Goal: Find specific page/section: Find specific page/section

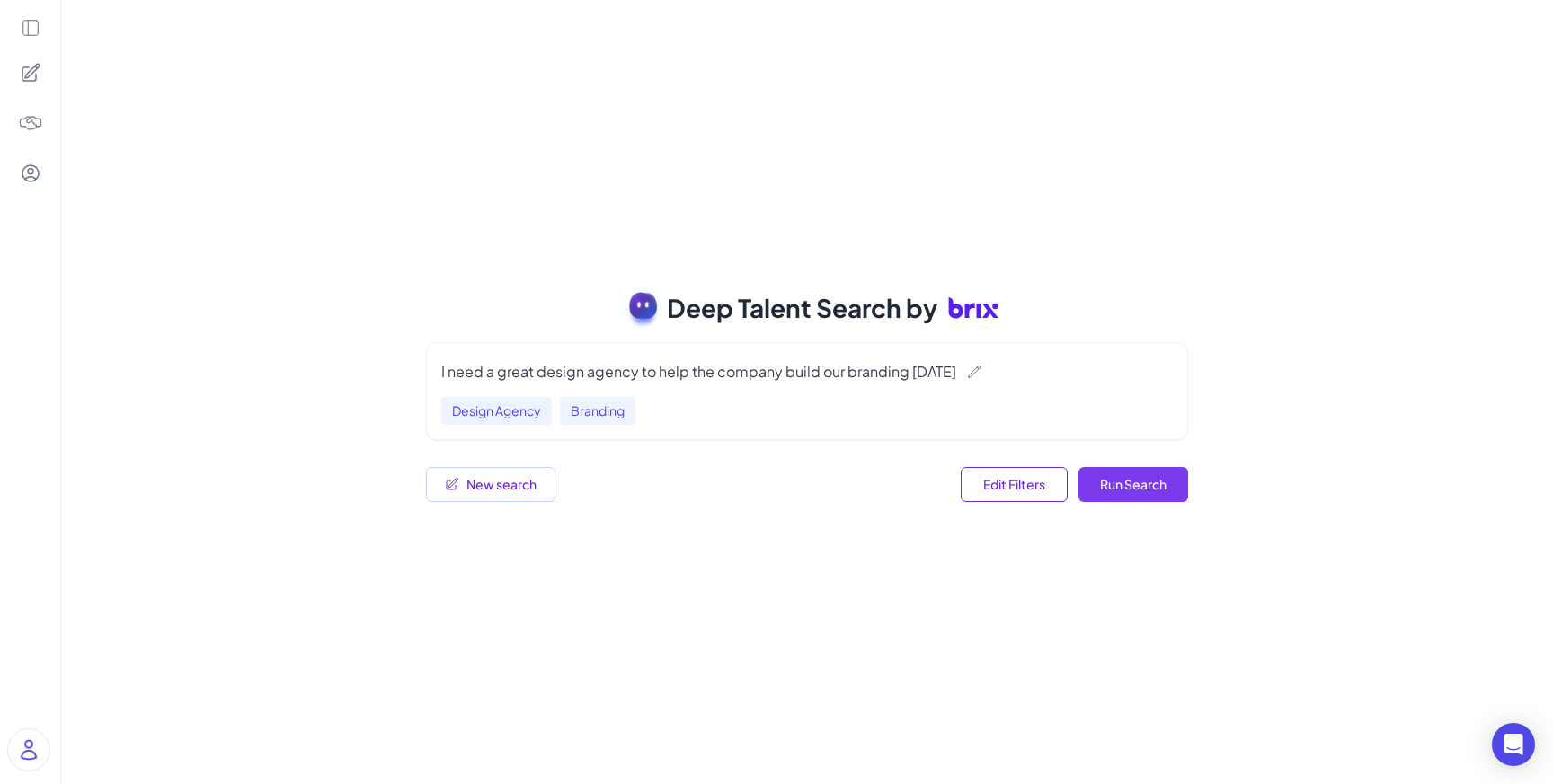
click at [1127, 495] on button "Run Search" at bounding box center [1133, 484] width 109 height 35
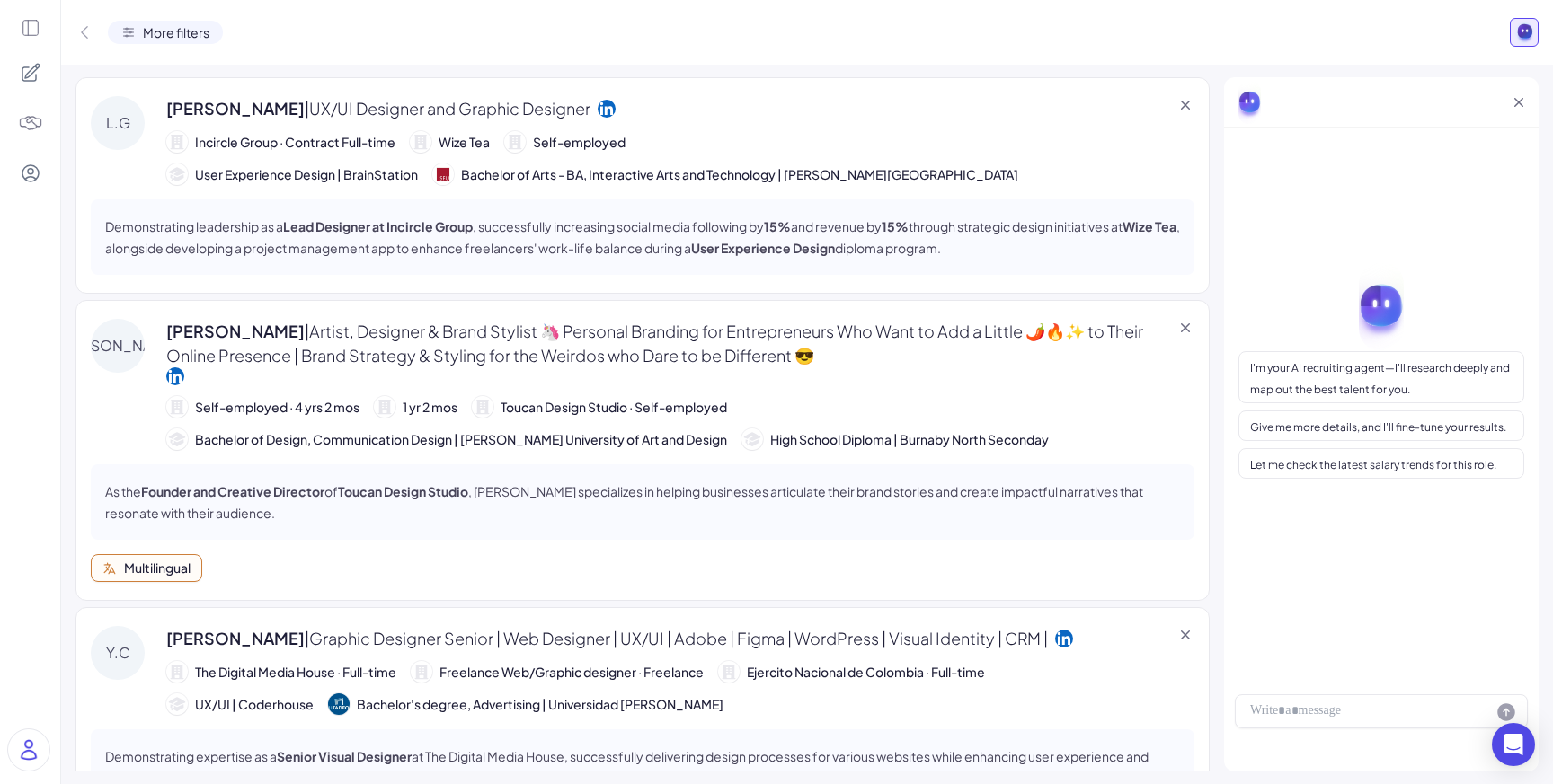
scroll to position [33, 0]
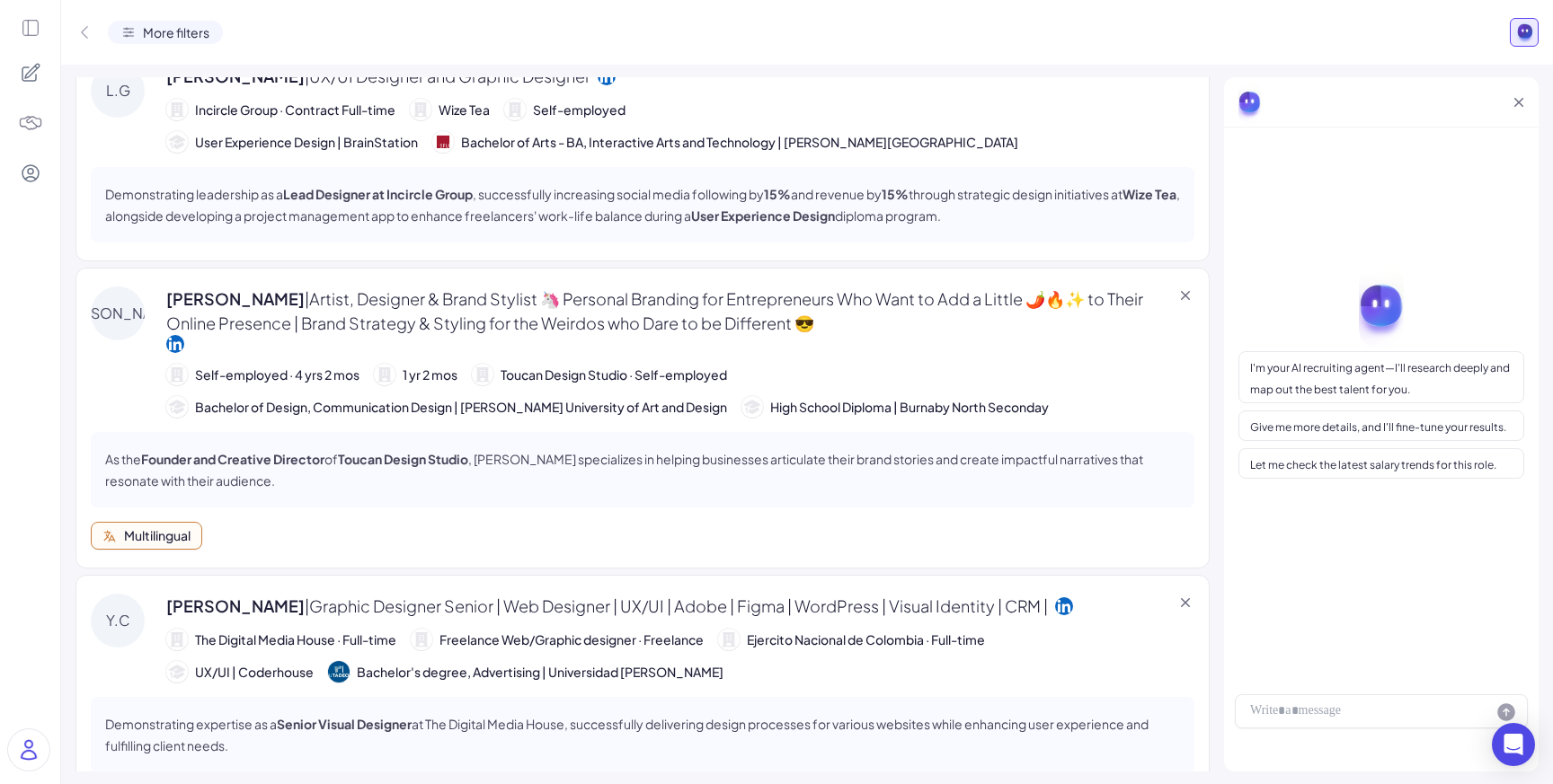
click at [1080, 236] on div "Demonstrating leadership as a Lead Designer at Incircle Group , successfully in…" at bounding box center [643, 205] width 1104 height 76
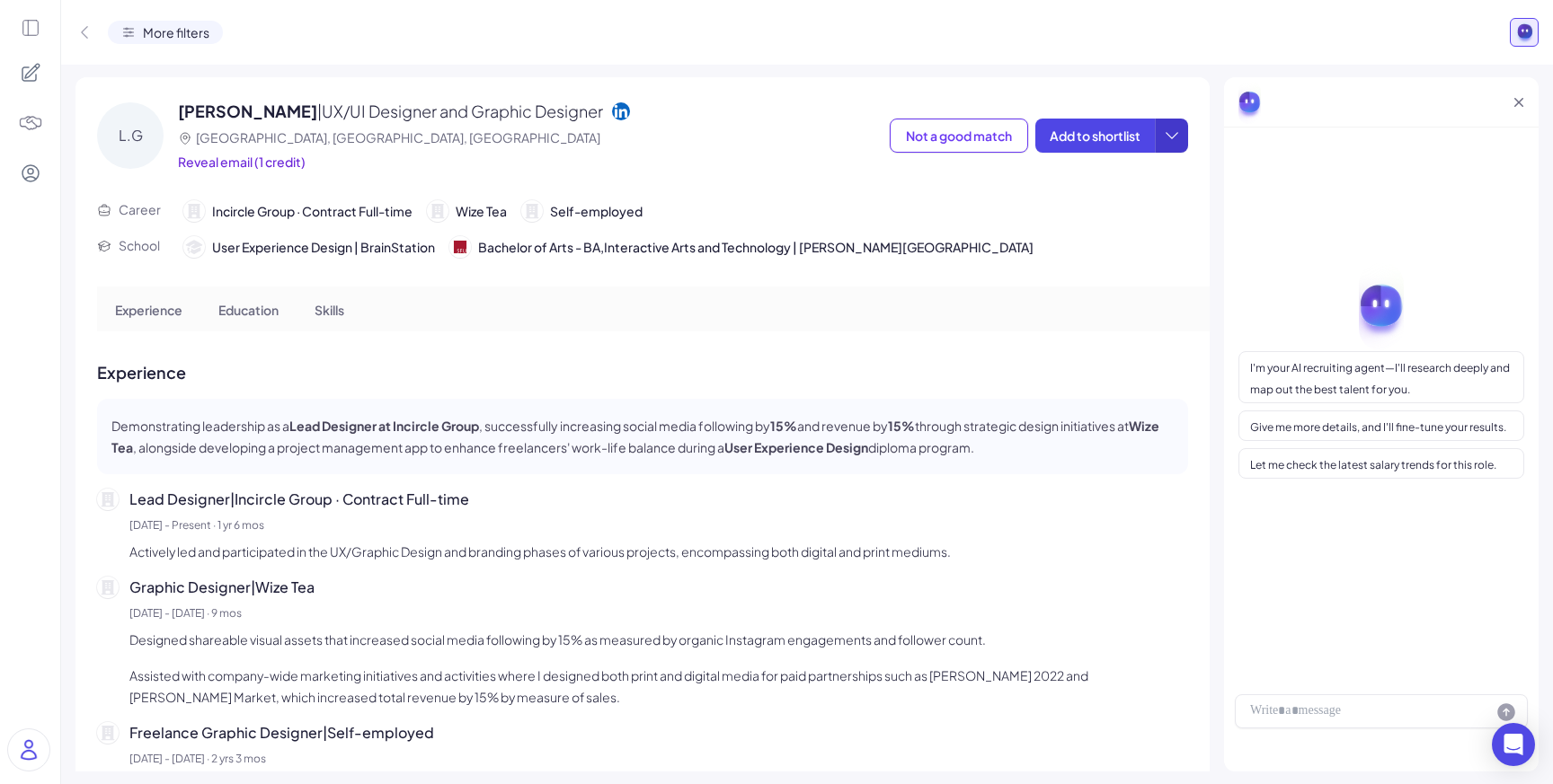
click at [1178, 134] on icon at bounding box center [1172, 136] width 18 height 18
click at [1169, 99] on div "[PERSON_NAME] | UX/UI Designer and Graphic Designer [GEOGRAPHIC_DATA], [GEOGRAP…" at bounding box center [643, 131] width 1091 height 108
click at [159, 22] on div "More filters" at bounding box center [165, 33] width 115 height 24
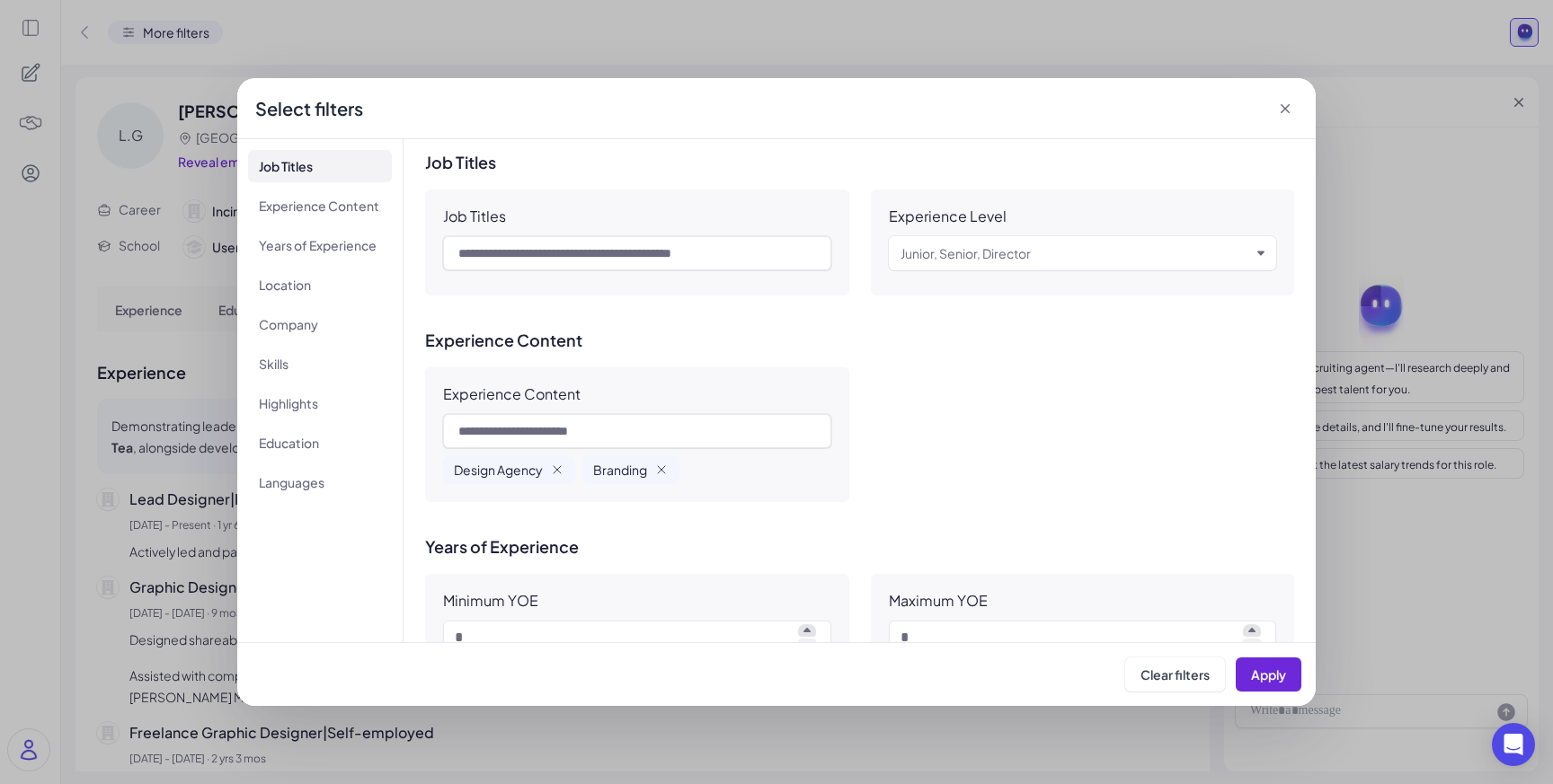
click at [159, 22] on div "**********" at bounding box center [776, 392] width 1553 height 784
click at [87, 32] on div "**********" at bounding box center [776, 392] width 1553 height 784
click at [1283, 110] on icon at bounding box center [1285, 108] width 9 height 9
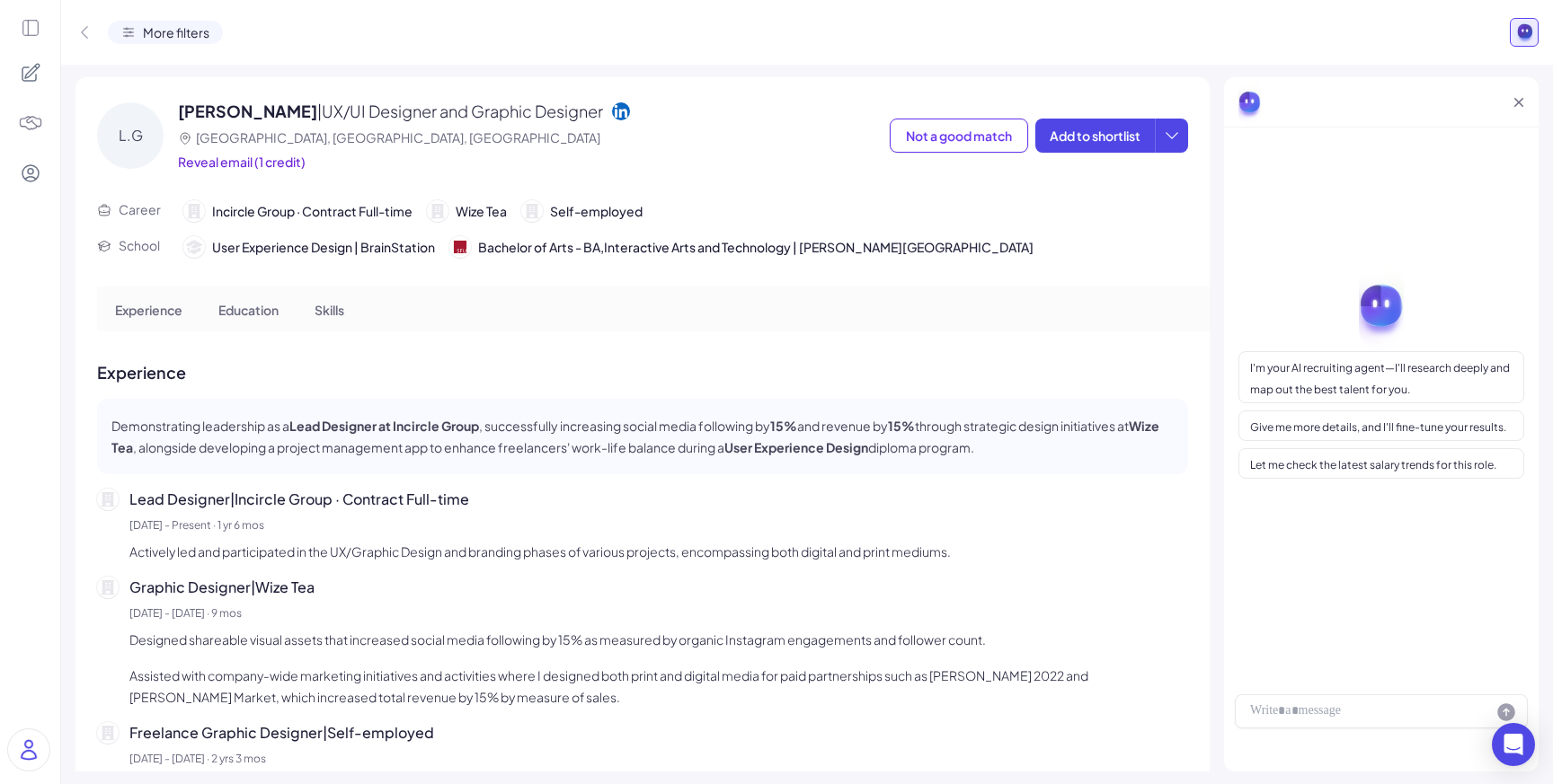
click at [93, 21] on div "More filters" at bounding box center [149, 33] width 148 height 24
click at [83, 34] on icon at bounding box center [85, 33] width 7 height 13
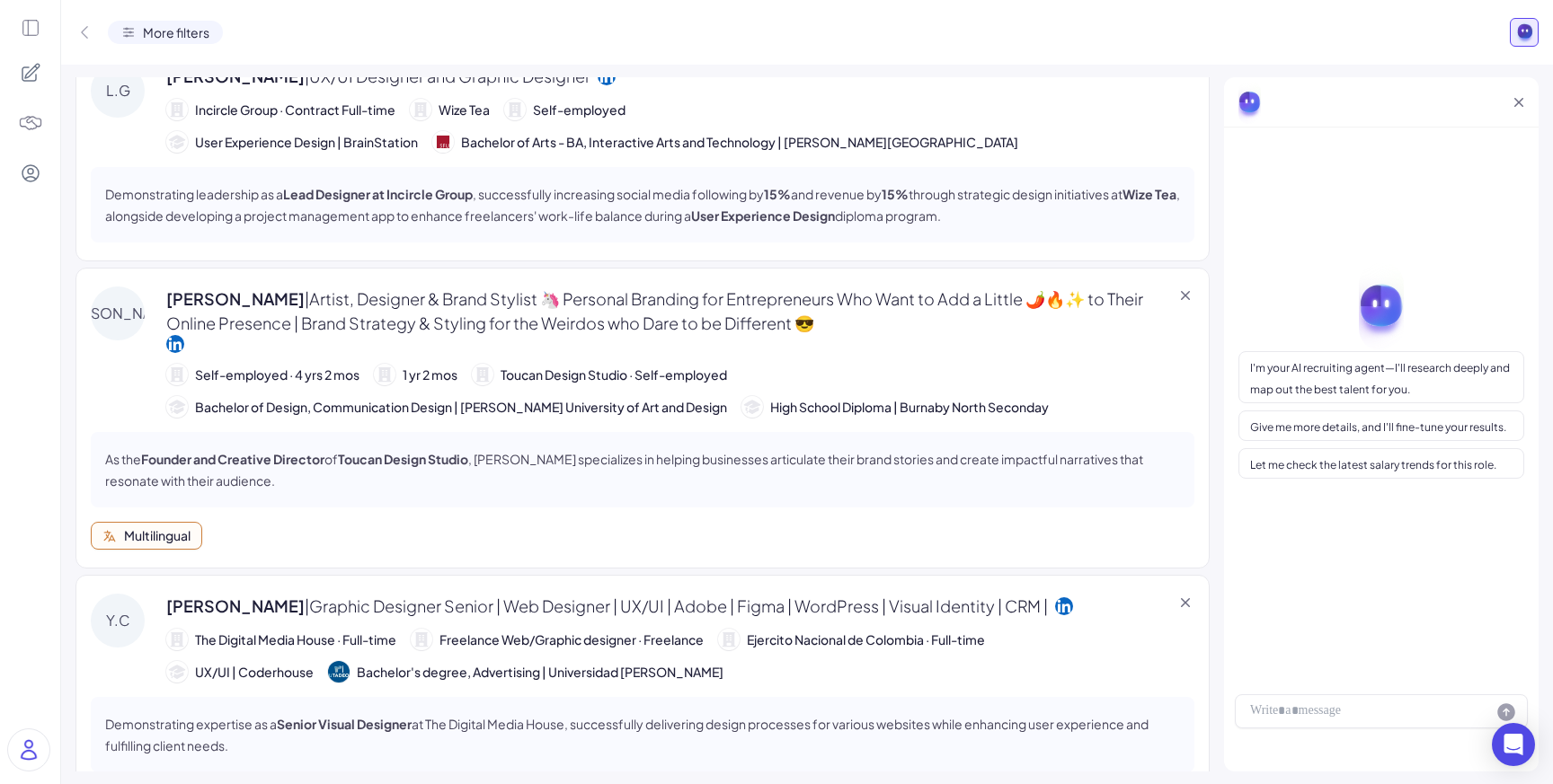
scroll to position [5, 0]
